Goal: Obtain resource: Download file/media

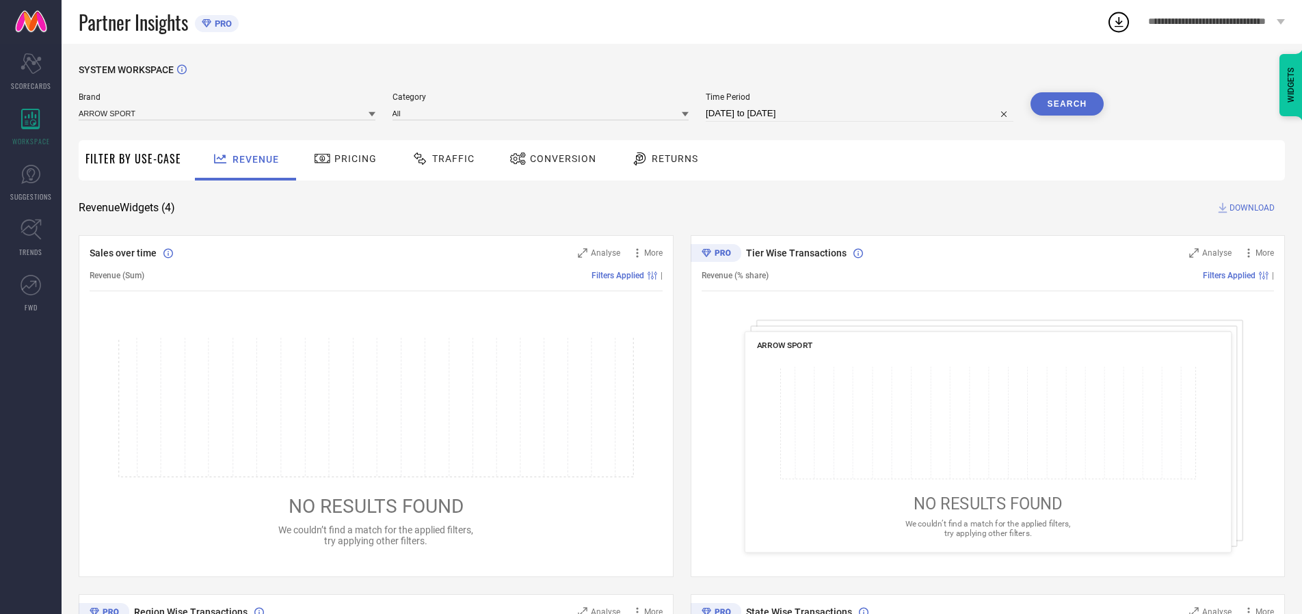
click at [440, 159] on span "Traffic" at bounding box center [453, 158] width 42 height 11
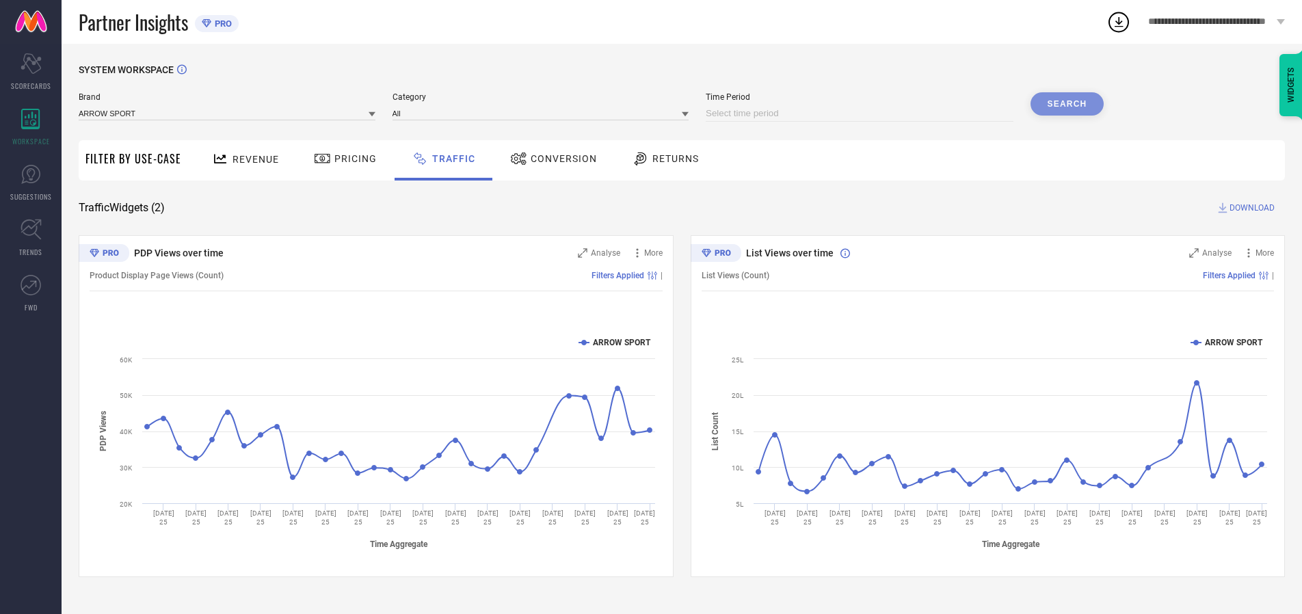
click at [862, 114] on input at bounding box center [860, 113] width 308 height 16
select select "8"
select select "2025"
select select "9"
select select "2025"
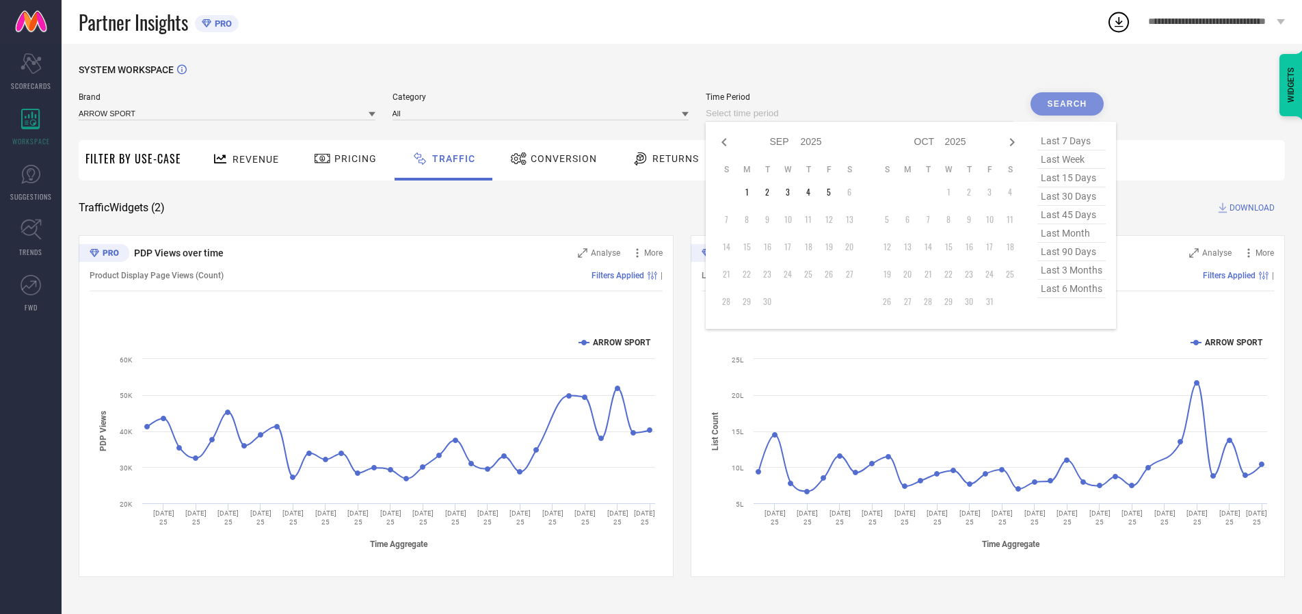
click at [833, 192] on td "5" at bounding box center [829, 192] width 21 height 21
type input "[DATE] to [DATE]"
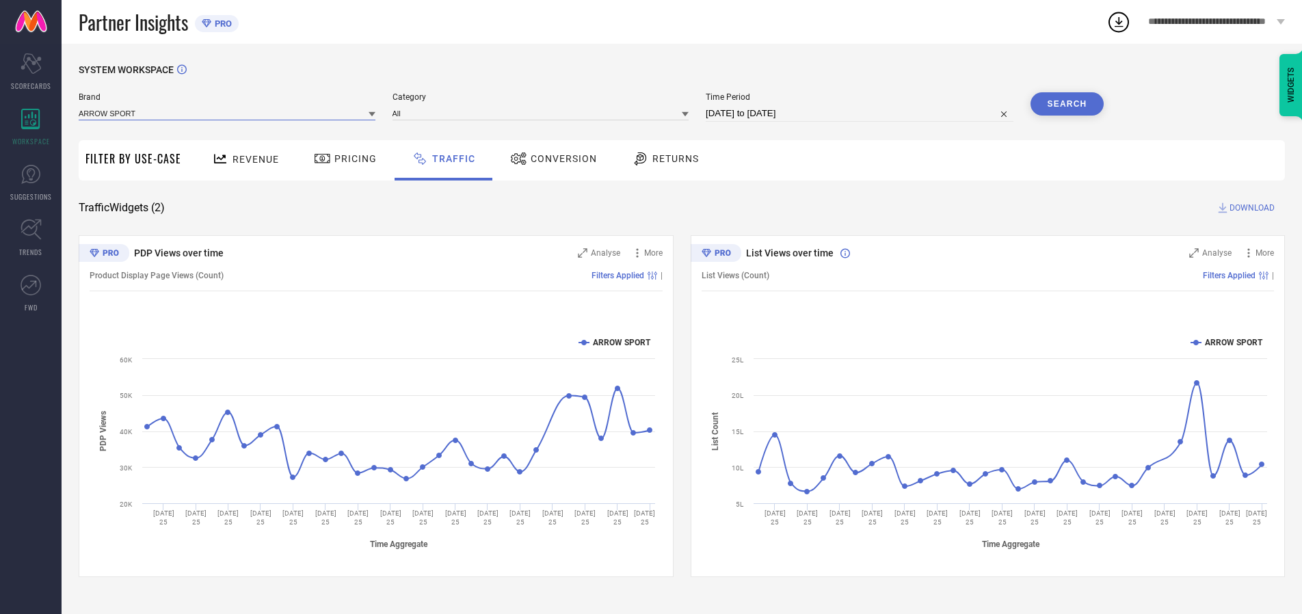
click at [228, 113] on input at bounding box center [227, 113] width 297 height 14
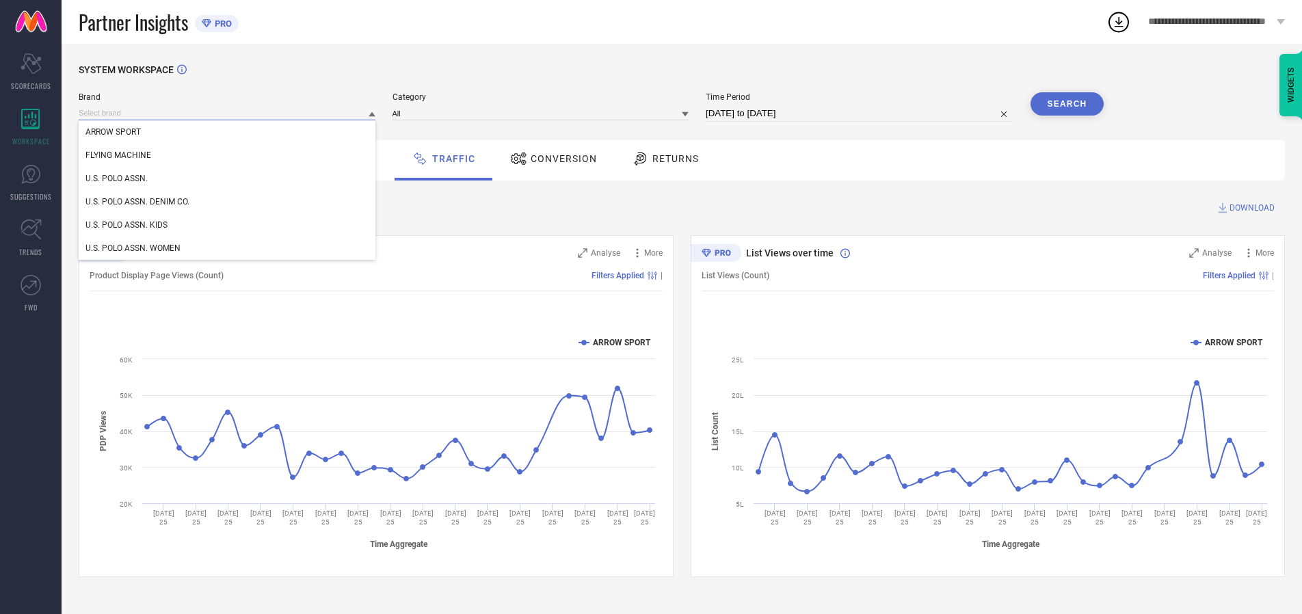
click at [228, 113] on input at bounding box center [227, 113] width 297 height 14
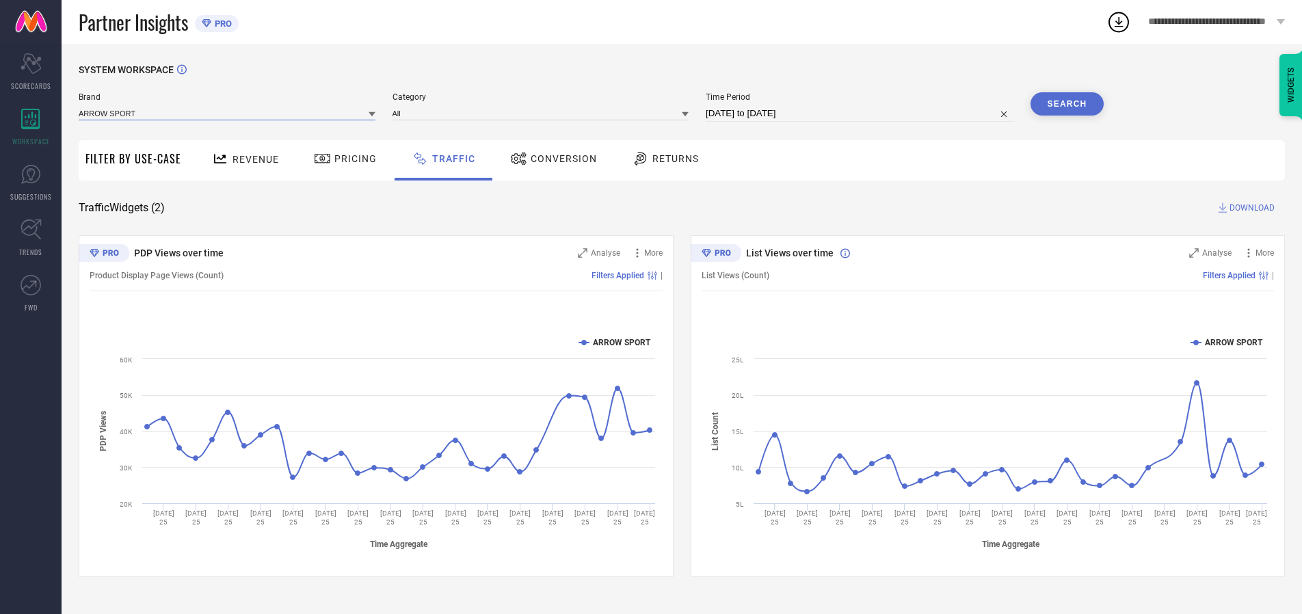
click at [228, 113] on input at bounding box center [227, 113] width 297 height 14
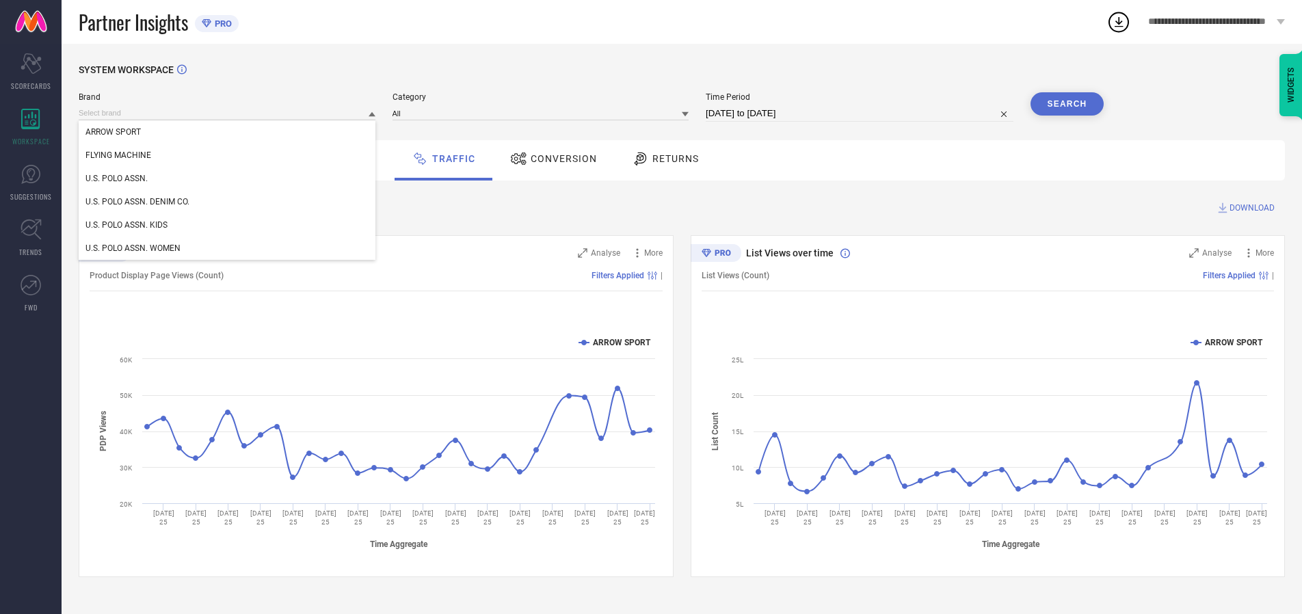
click at [228, 179] on div "U.S. POLO ASSN." at bounding box center [227, 178] width 297 height 23
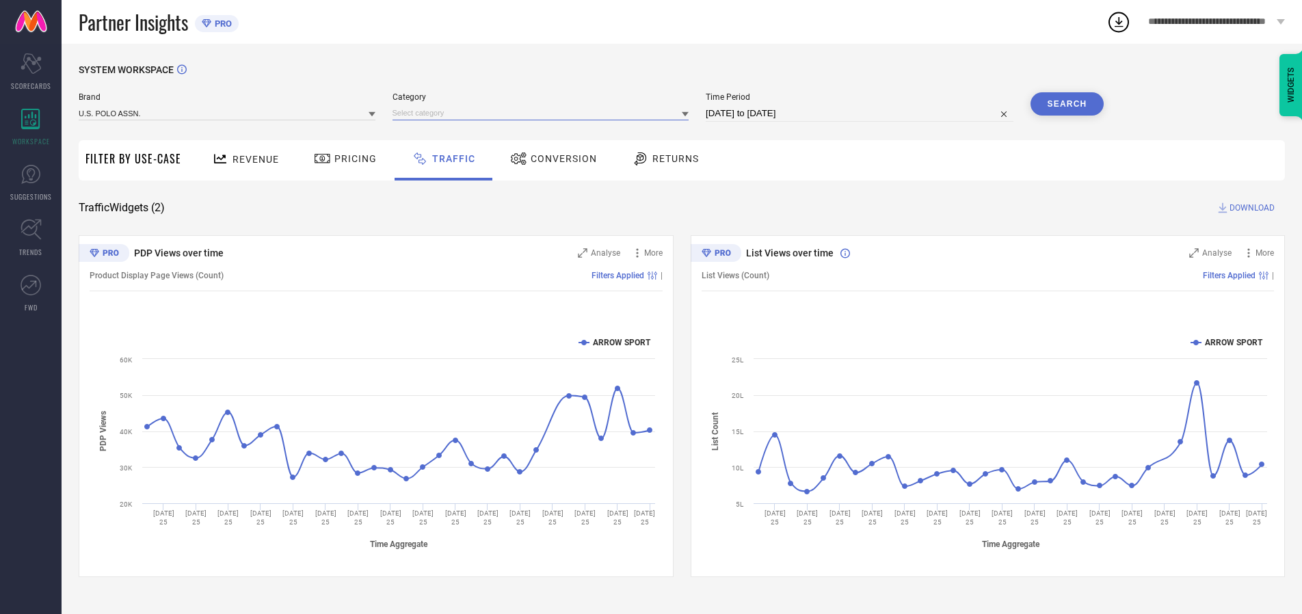
click at [544, 113] on input at bounding box center [541, 113] width 297 height 14
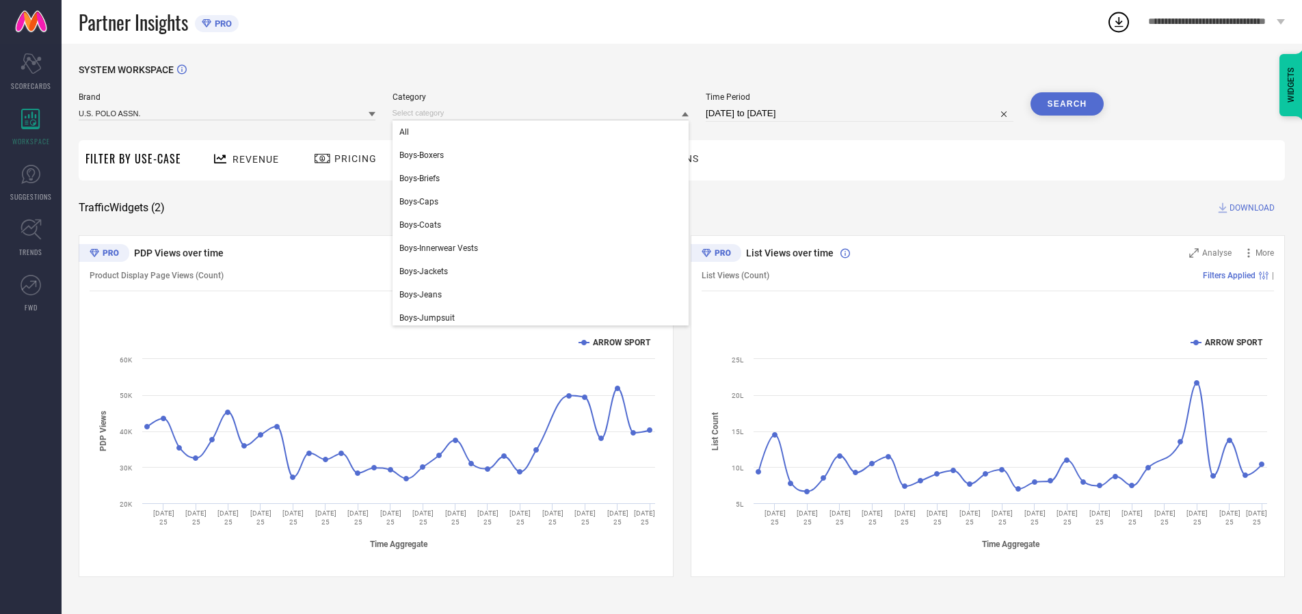
click at [544, 132] on div "All" at bounding box center [541, 131] width 297 height 23
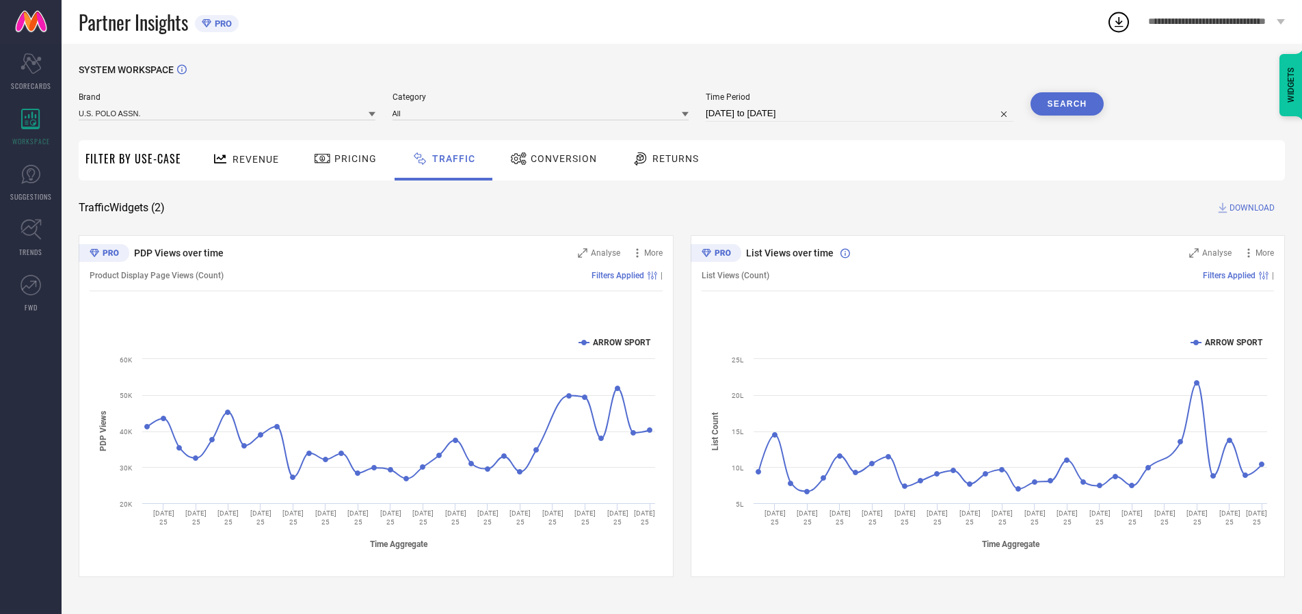
click at [1067, 104] on button "Search" at bounding box center [1068, 103] width 74 height 23
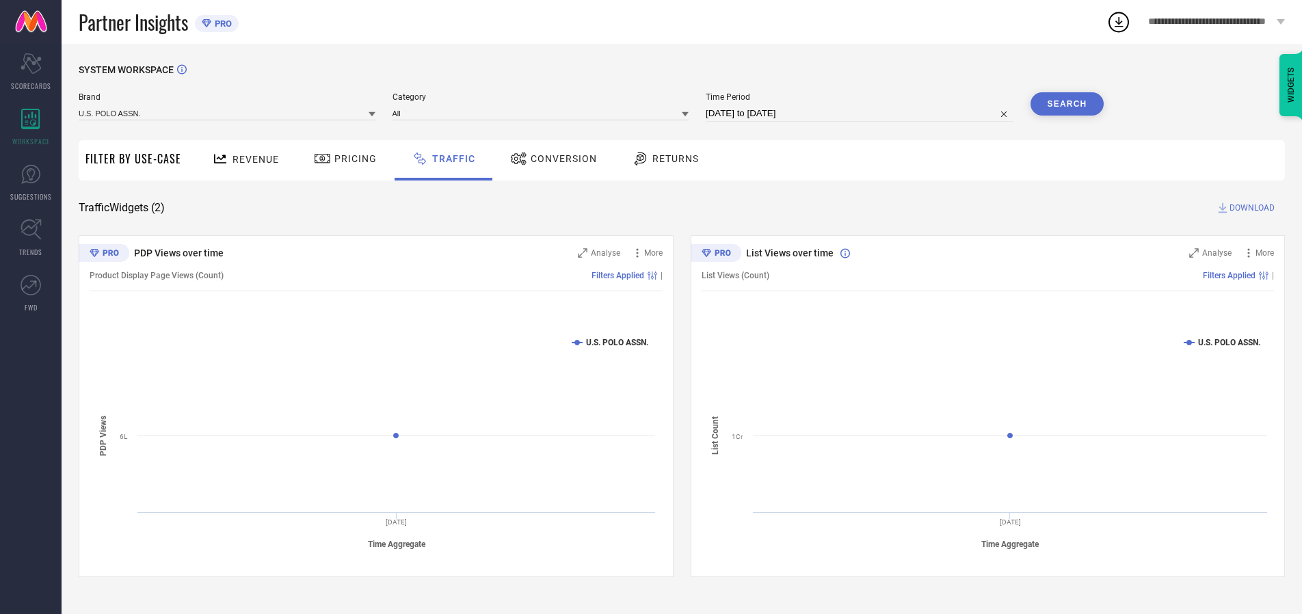
click at [1250, 208] on span "DOWNLOAD" at bounding box center [1252, 208] width 45 height 14
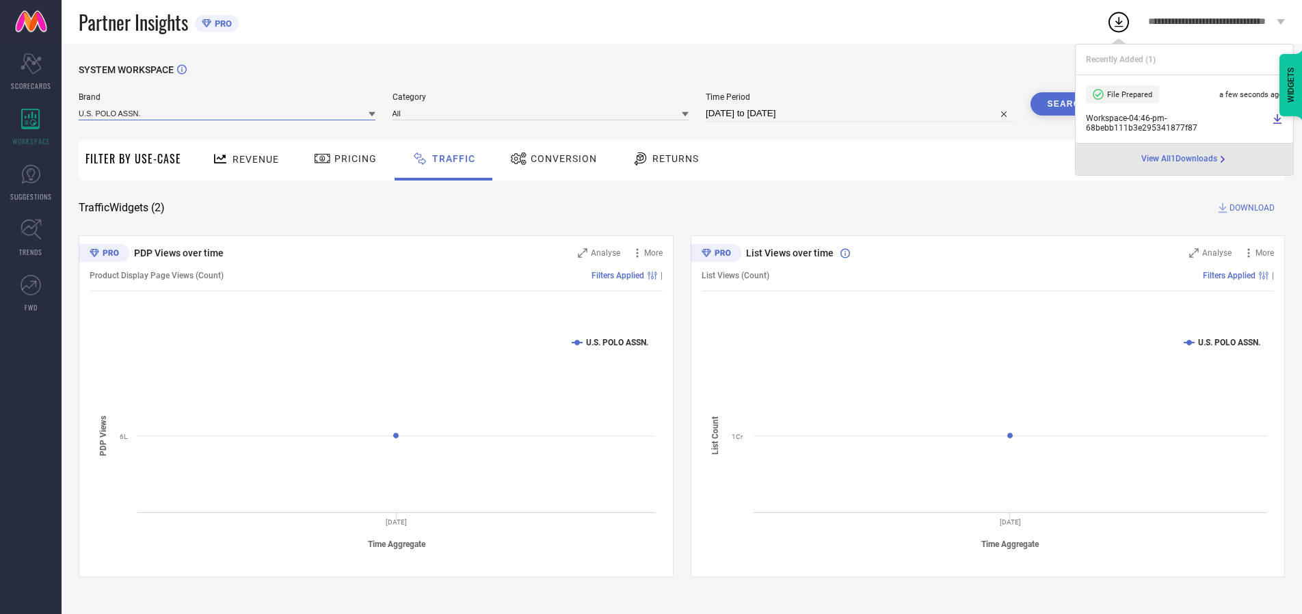
click at [228, 113] on input at bounding box center [227, 113] width 297 height 14
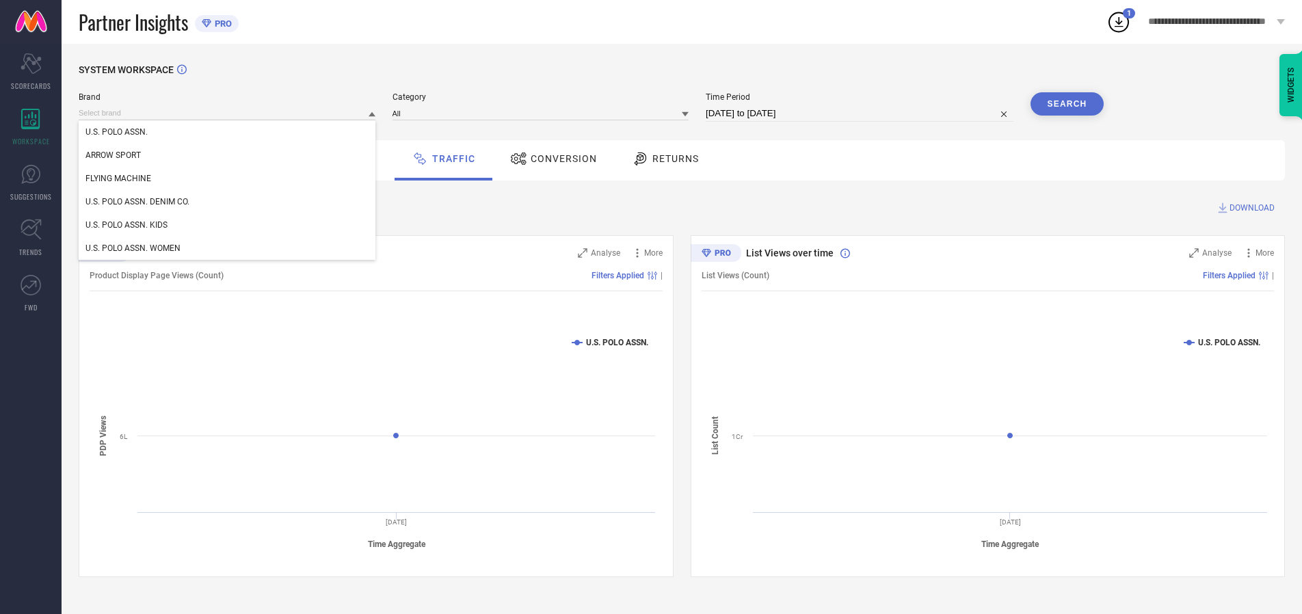
click at [228, 202] on div "U.S. POLO ASSN. DENIM CO." at bounding box center [227, 201] width 297 height 23
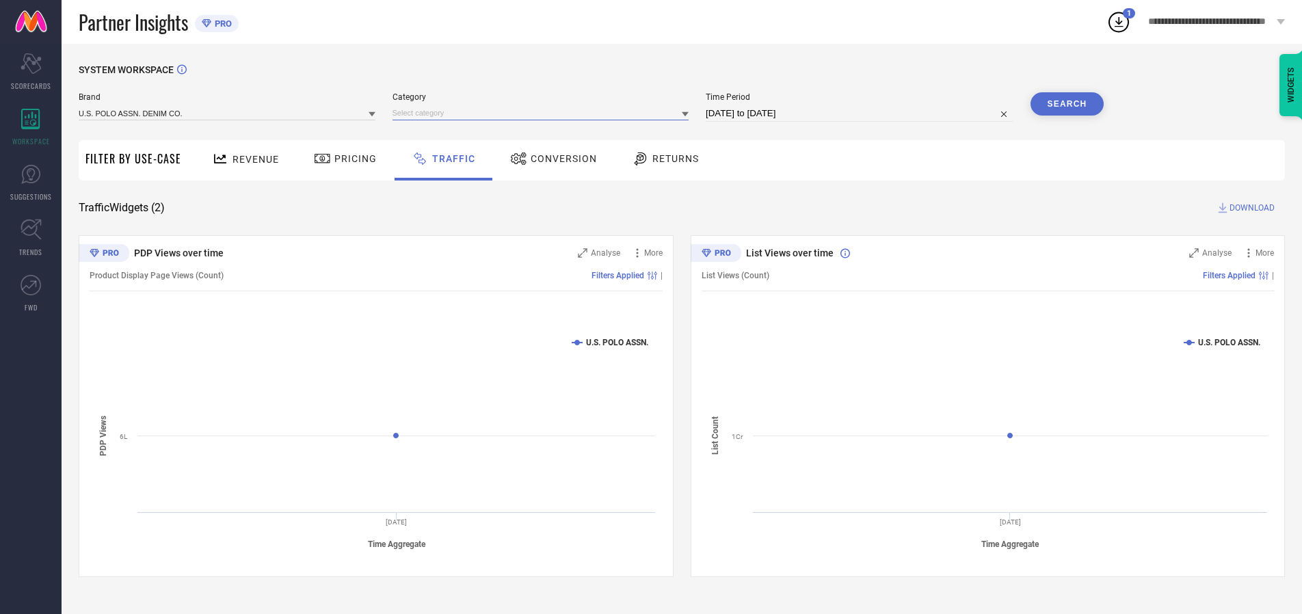
click at [544, 113] on input at bounding box center [541, 113] width 297 height 14
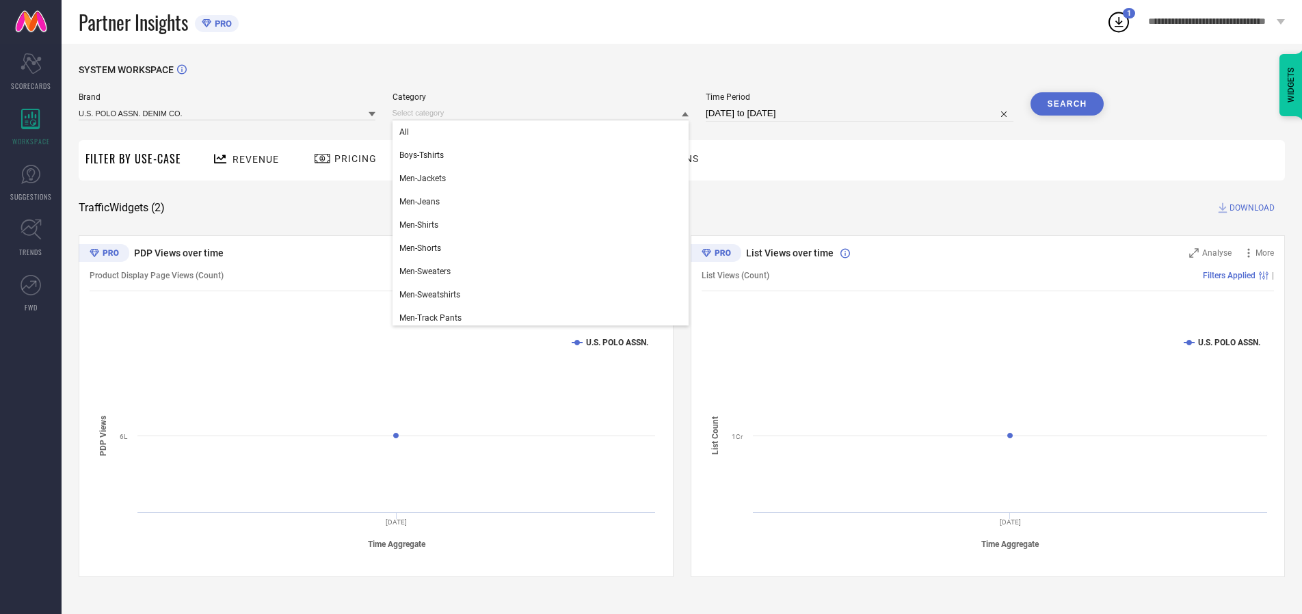
click at [544, 132] on div "All" at bounding box center [541, 131] width 297 height 23
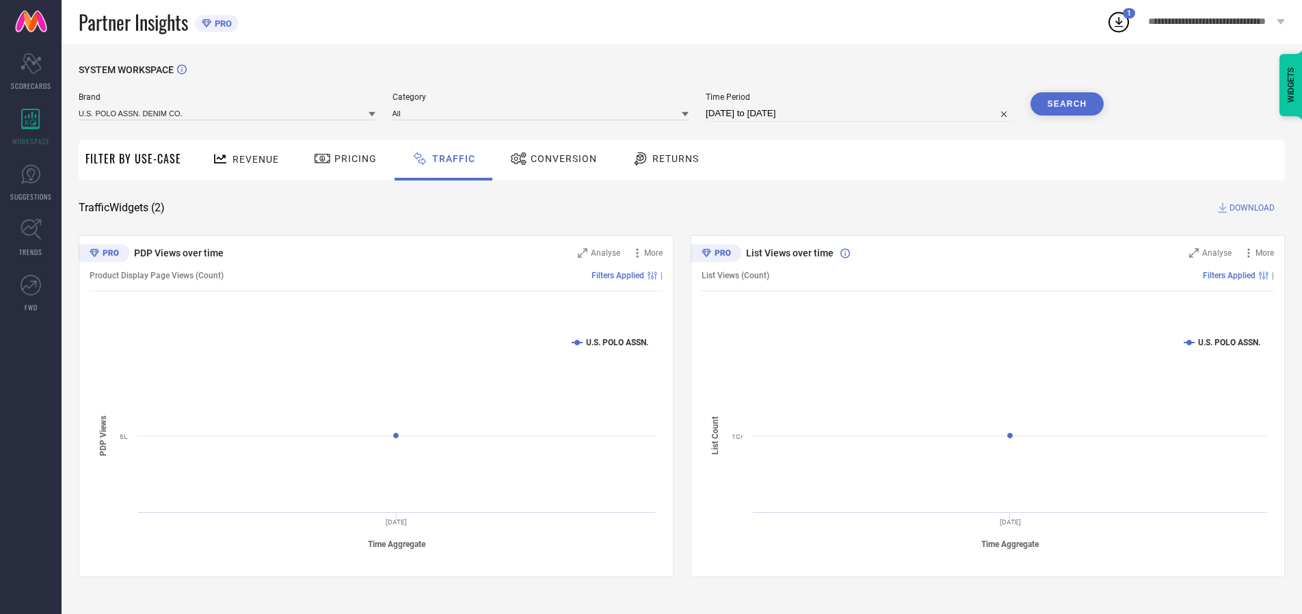
click at [1067, 104] on button "Search" at bounding box center [1068, 103] width 74 height 23
click at [1250, 208] on span "DOWNLOAD" at bounding box center [1252, 208] width 45 height 14
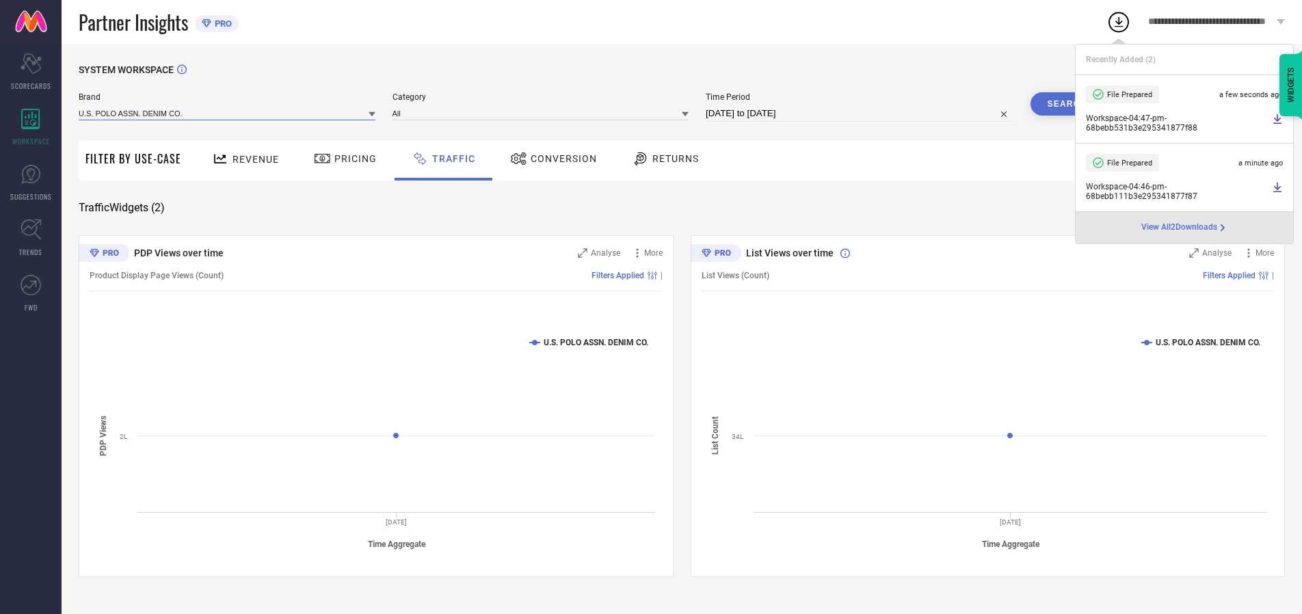
click at [228, 113] on input at bounding box center [227, 113] width 297 height 14
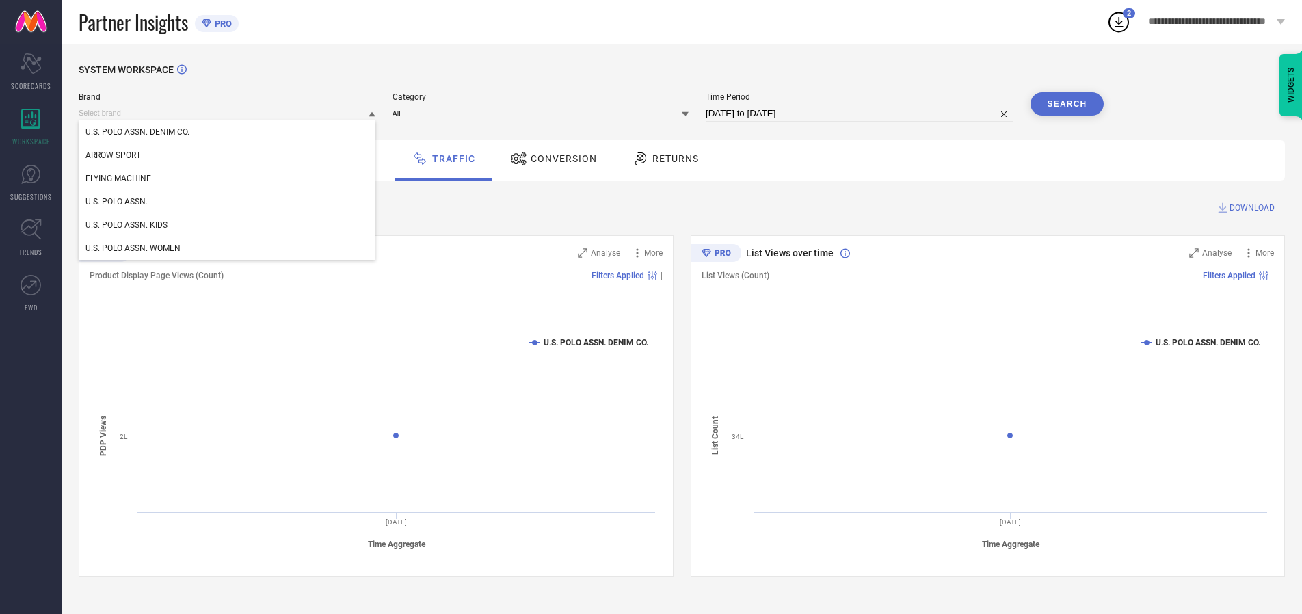
click at [228, 225] on div "U.S. POLO ASSN. KIDS" at bounding box center [227, 224] width 297 height 23
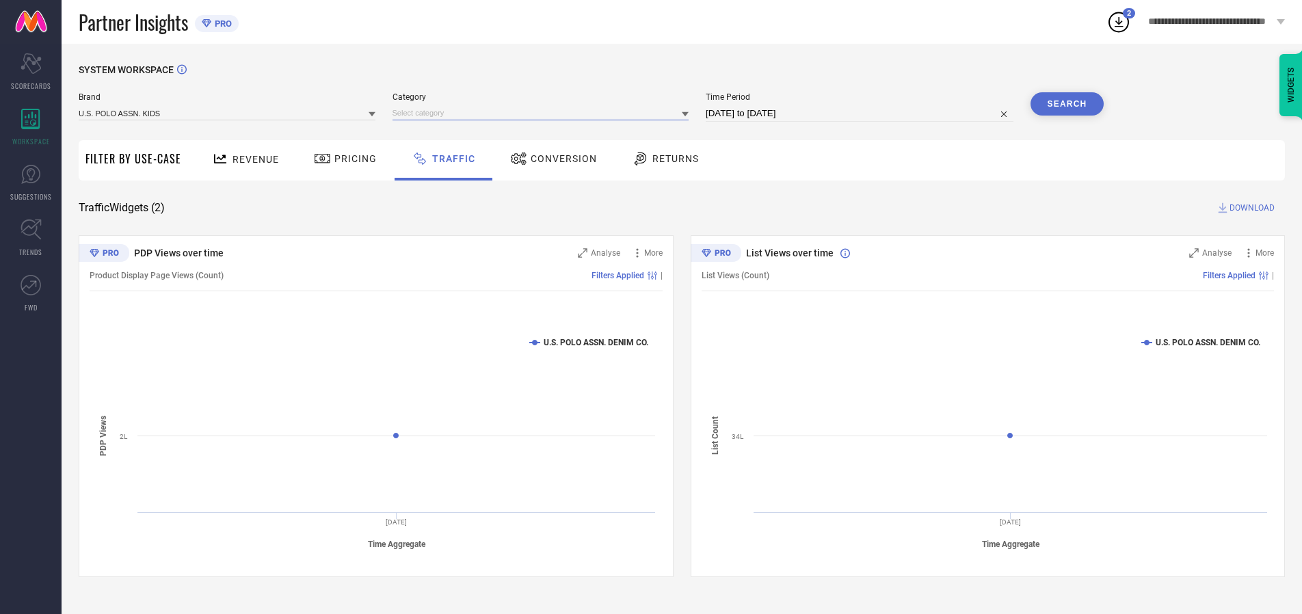
click at [544, 113] on input at bounding box center [541, 113] width 297 height 14
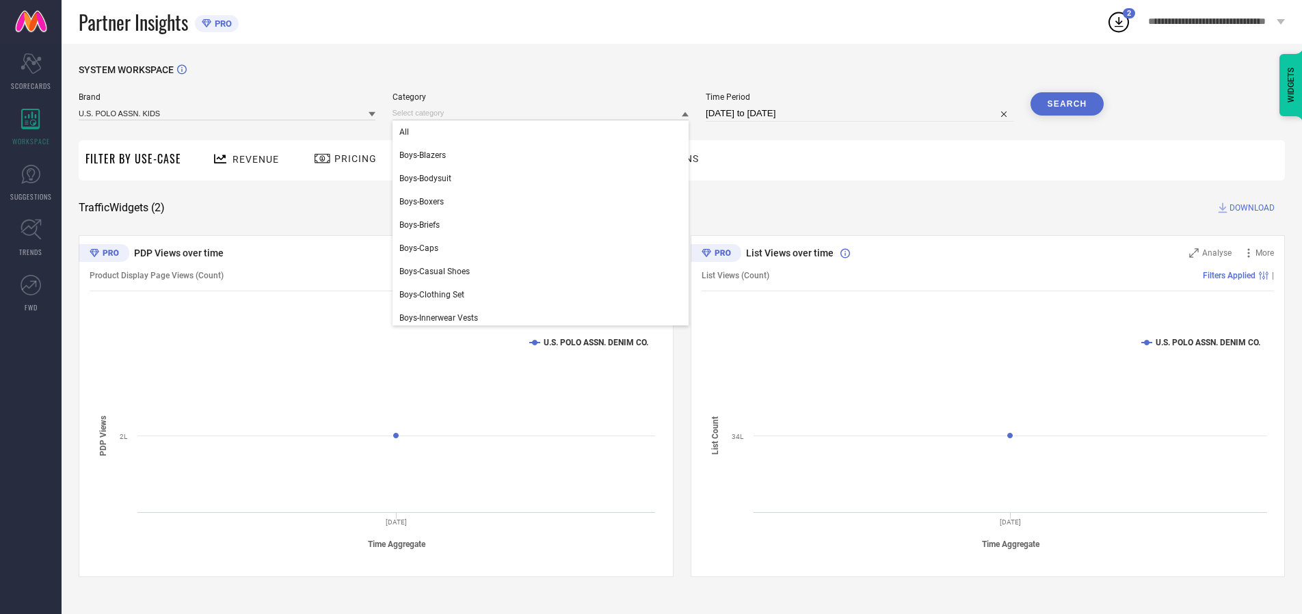
click at [544, 132] on div "All" at bounding box center [541, 131] width 297 height 23
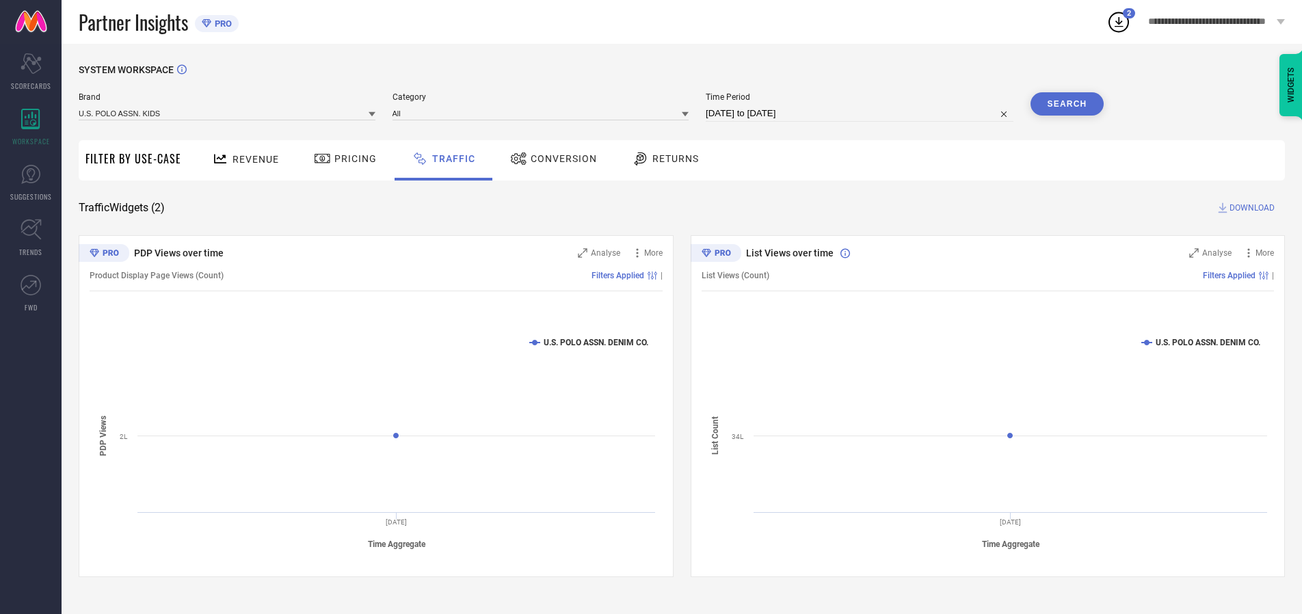
click at [1067, 104] on button "Search" at bounding box center [1068, 103] width 74 height 23
click at [1250, 208] on span "DOWNLOAD" at bounding box center [1252, 208] width 45 height 14
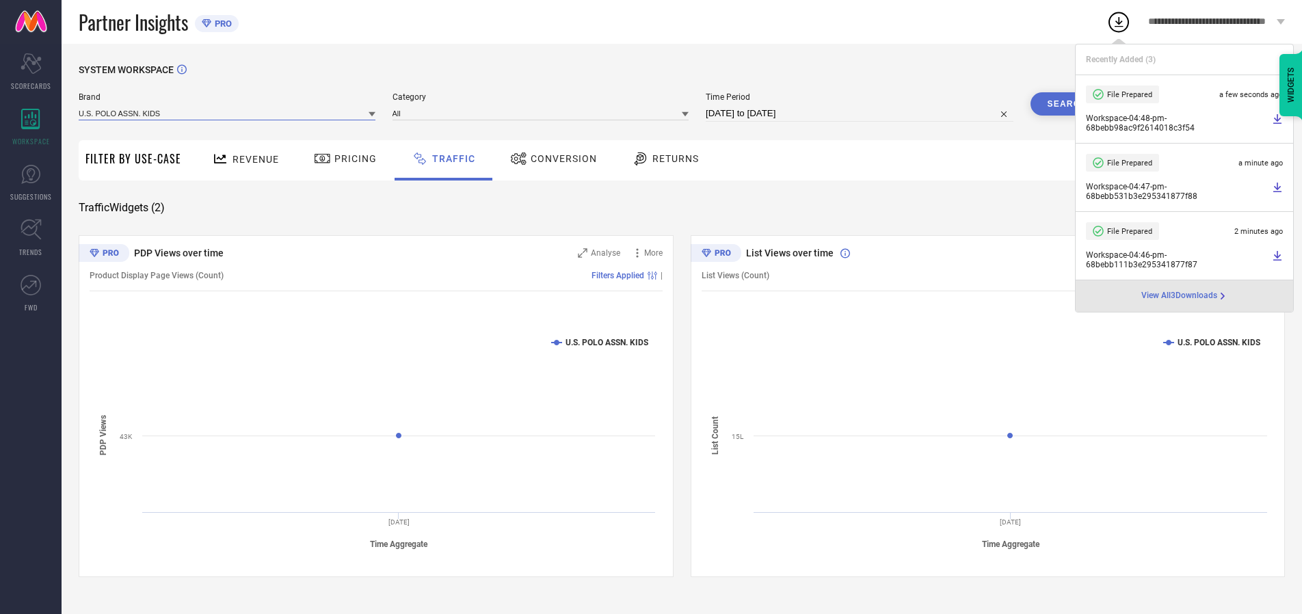
click at [228, 113] on input at bounding box center [227, 113] width 297 height 14
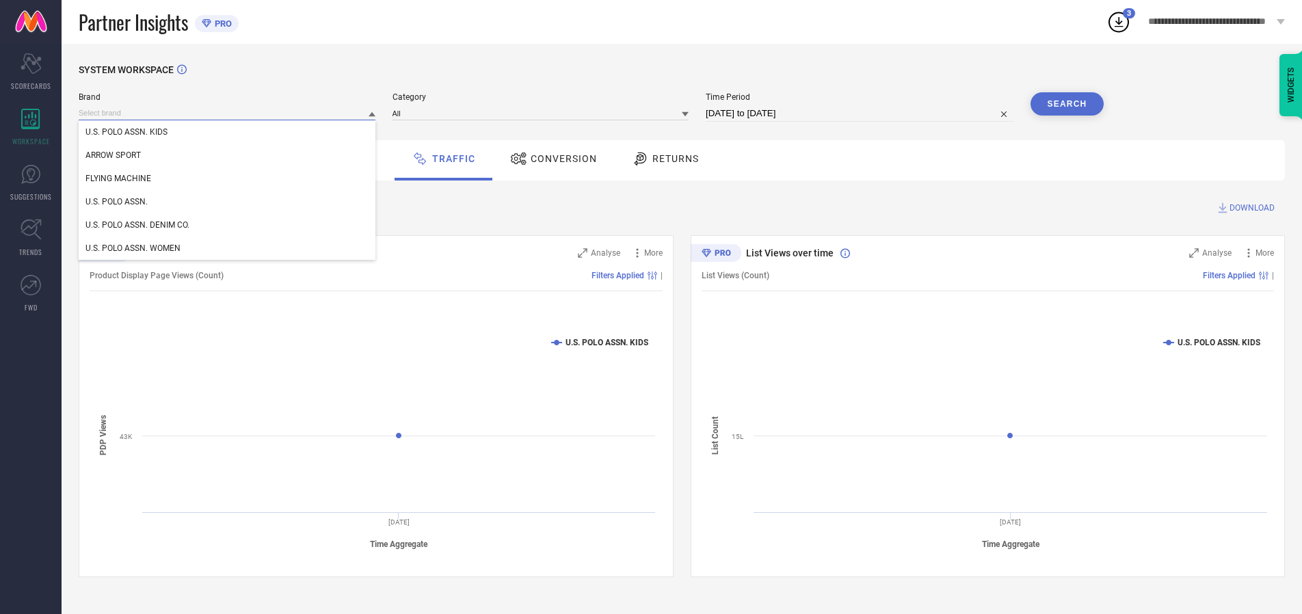
click at [228, 248] on div "U.S. POLO ASSN. WOMEN" at bounding box center [227, 248] width 297 height 23
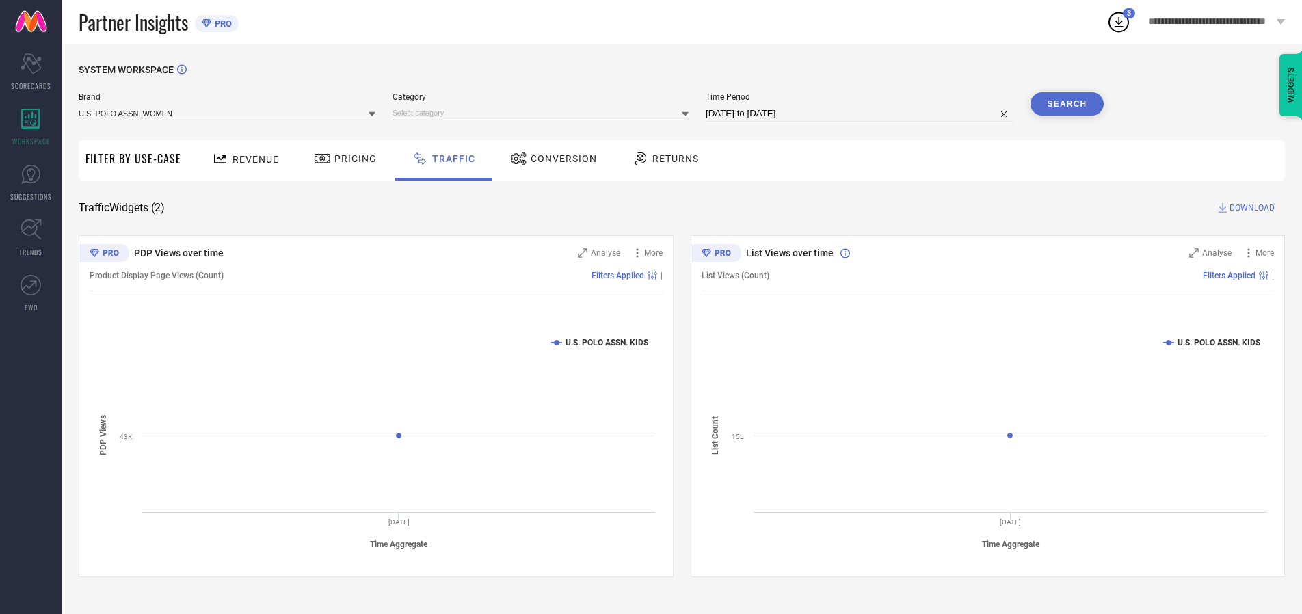
click at [544, 113] on input at bounding box center [541, 113] width 297 height 14
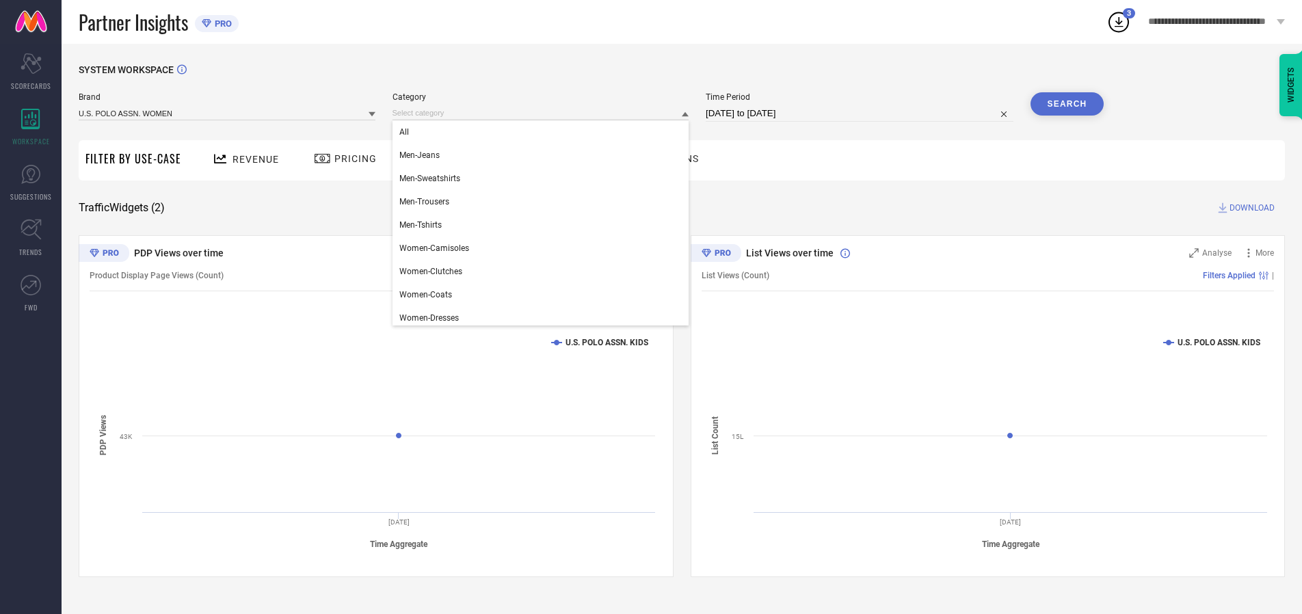
click at [544, 132] on div "All" at bounding box center [541, 131] width 297 height 23
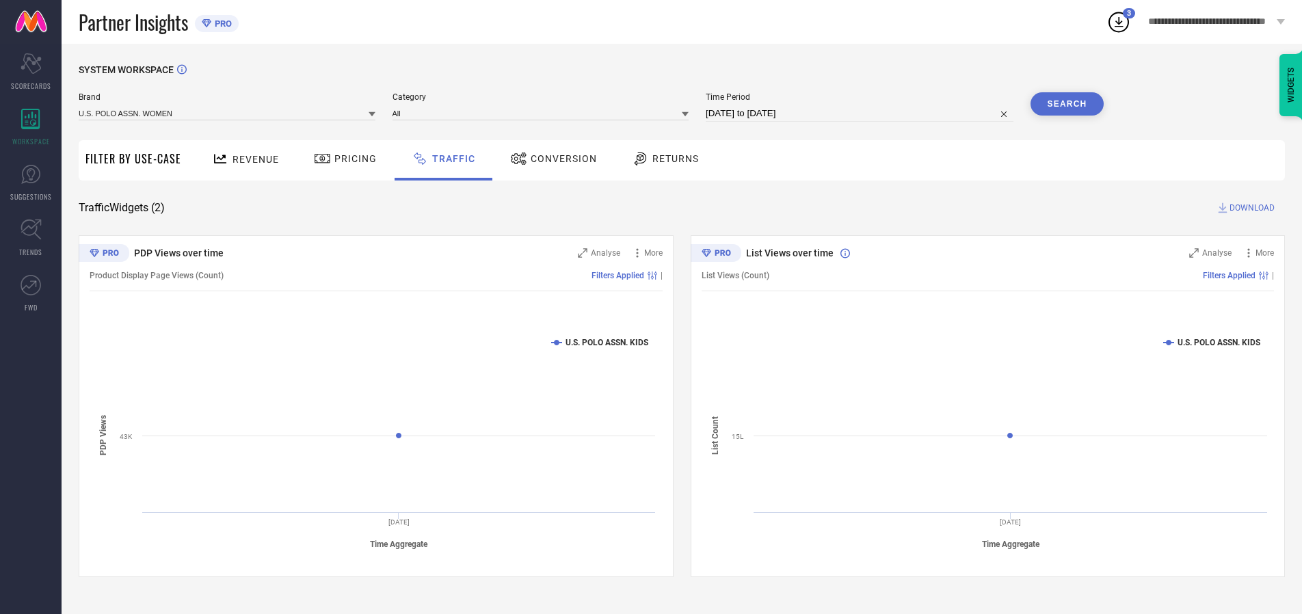
click at [1067, 104] on button "Search" at bounding box center [1068, 103] width 74 height 23
click at [1250, 208] on span "DOWNLOAD" at bounding box center [1252, 208] width 45 height 14
